Goal: Transaction & Acquisition: Purchase product/service

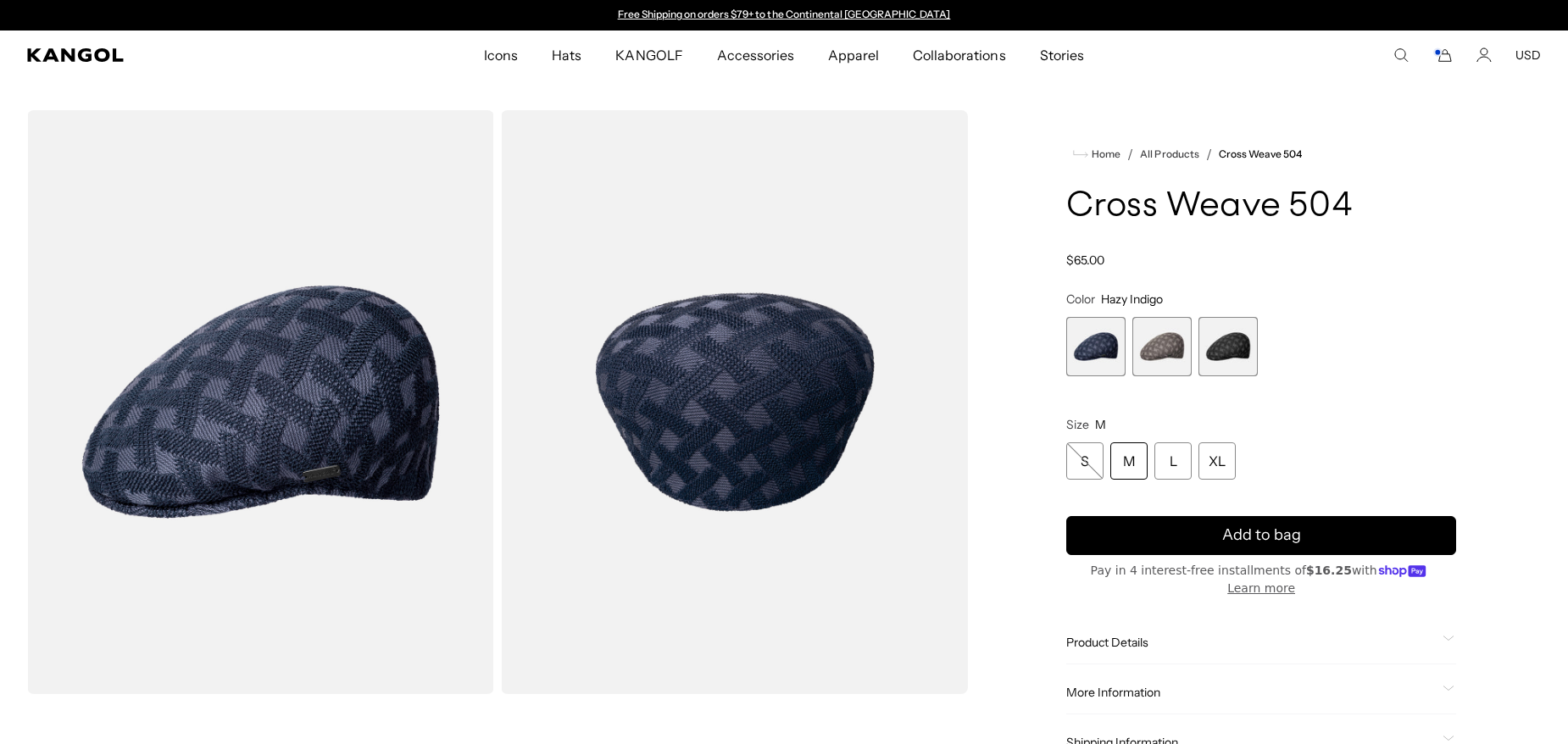
click at [1227, 364] on span "3 of 3" at bounding box center [1227, 346] width 59 height 59
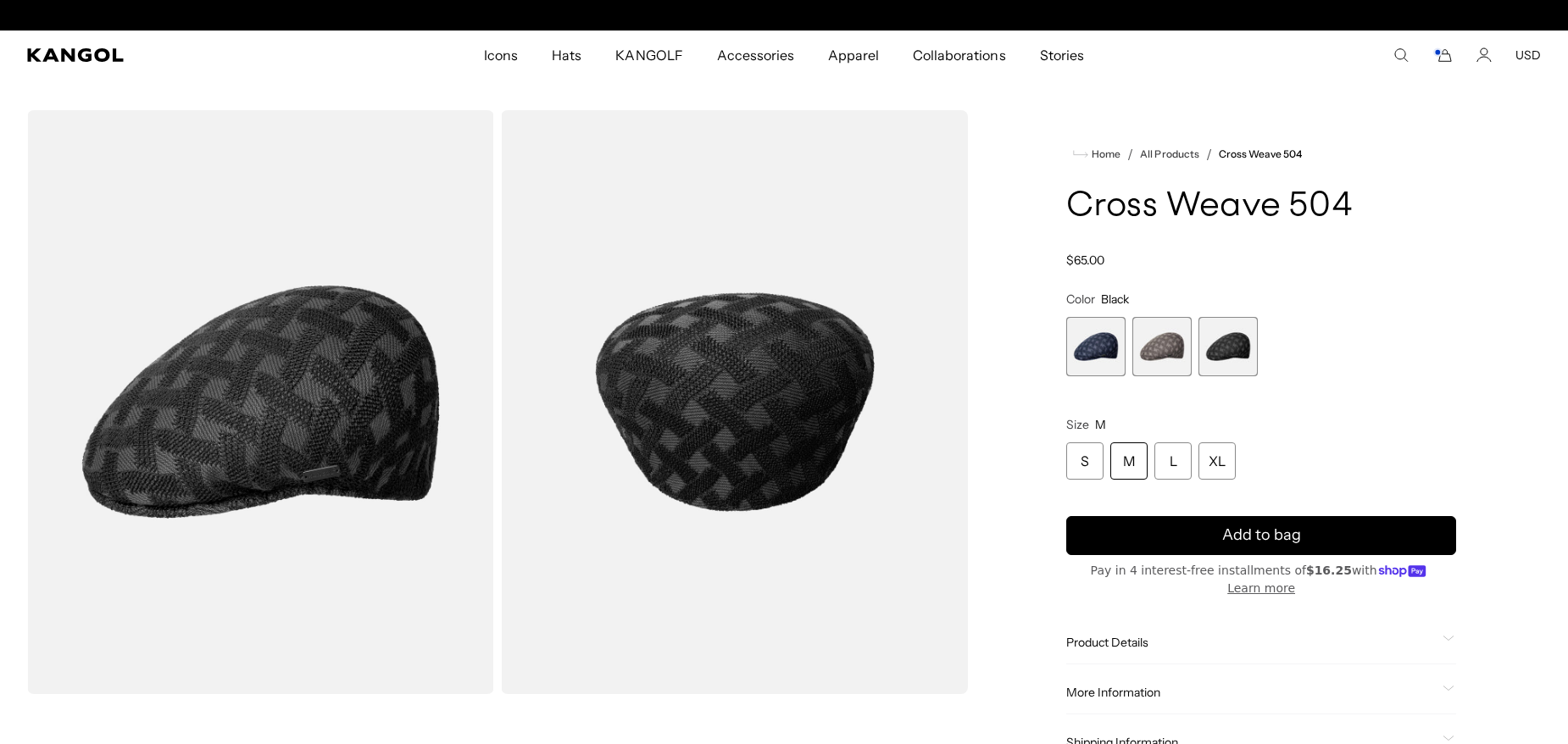
scroll to position [0, 349]
